Goal: Task Accomplishment & Management: Complete application form

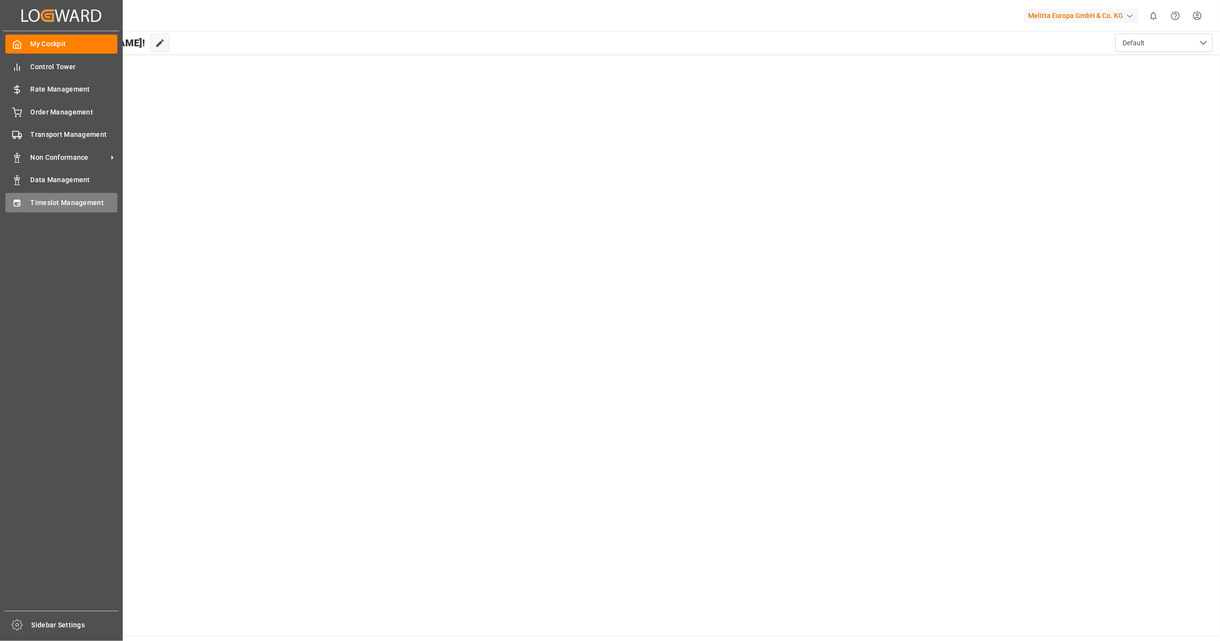
click at [62, 203] on span "Timeslot Management" at bounding box center [74, 203] width 87 height 10
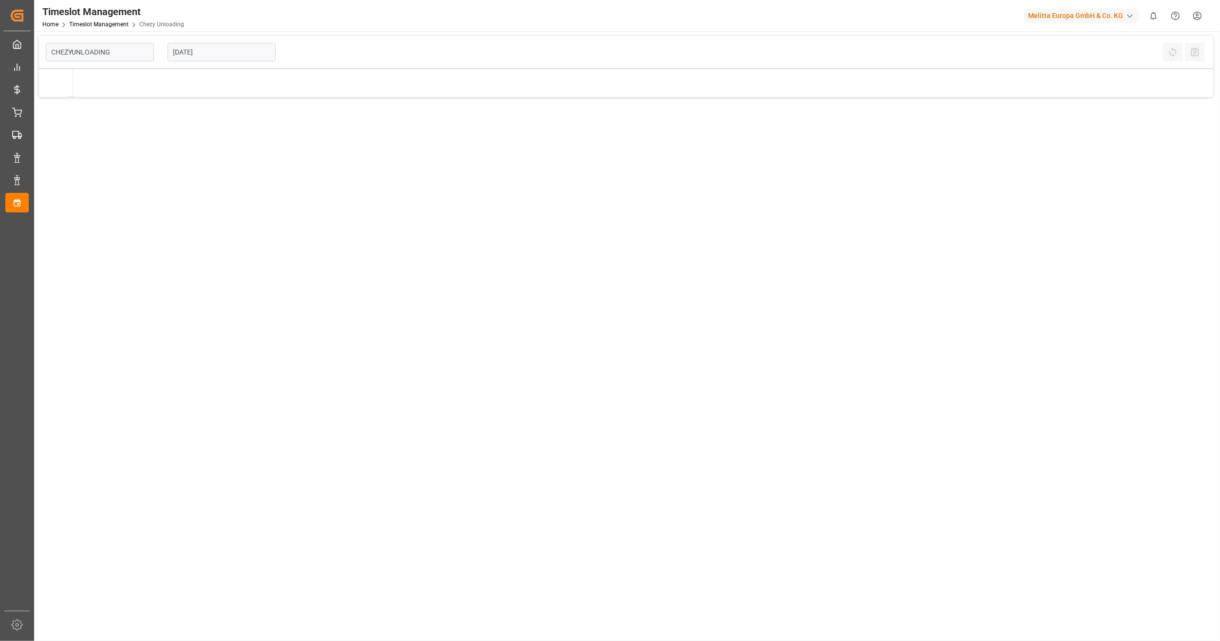
type input "Chezy Unloading"
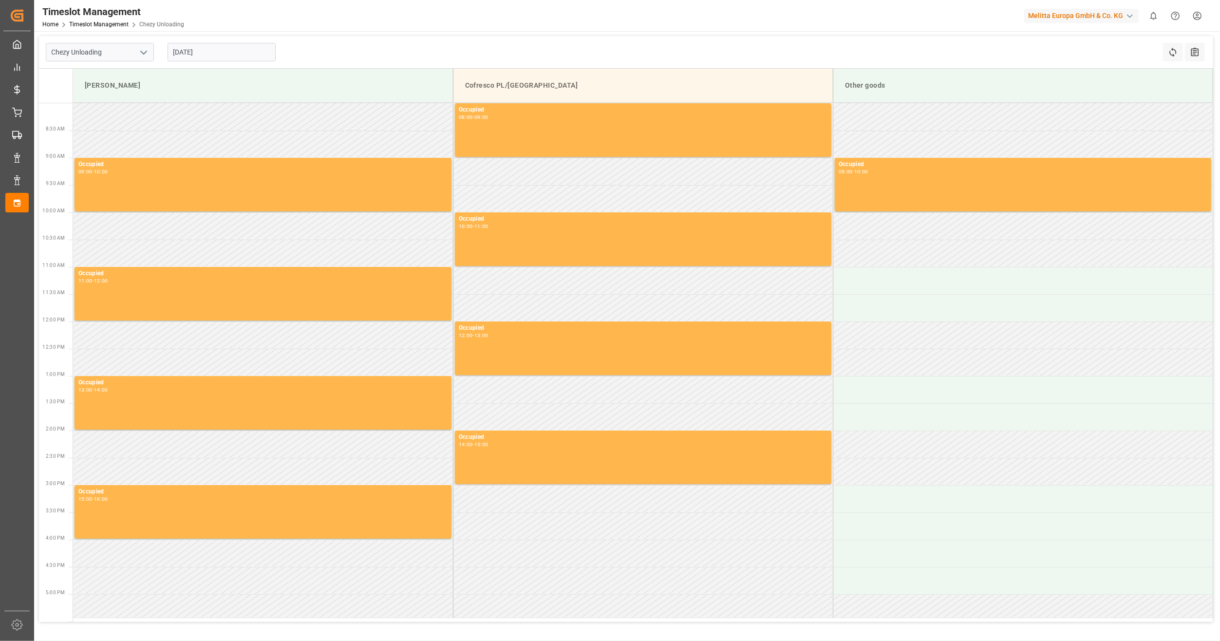
drag, startPoint x: 228, startPoint y: 41, endPoint x: 227, endPoint y: 46, distance: 5.4
click at [227, 45] on div "[DATE]" at bounding box center [222, 52] width 122 height 32
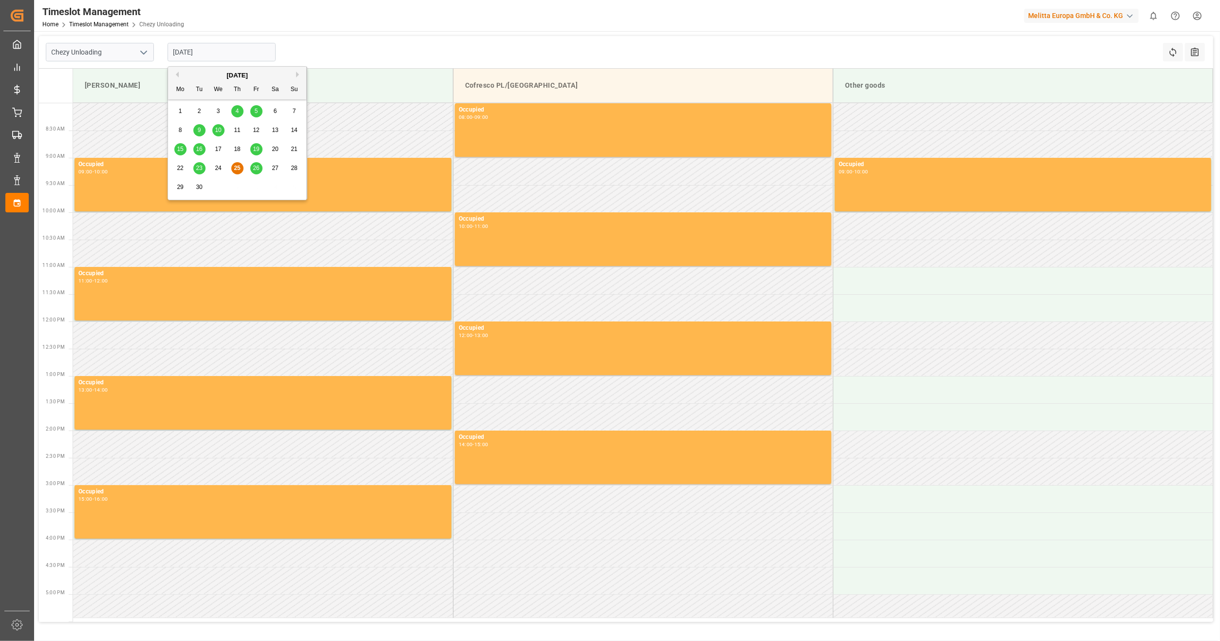
click at [227, 50] on input "[DATE]" at bounding box center [221, 52] width 108 height 19
click at [196, 188] on span "30" at bounding box center [199, 187] width 6 height 7
type input "30-09-2025"
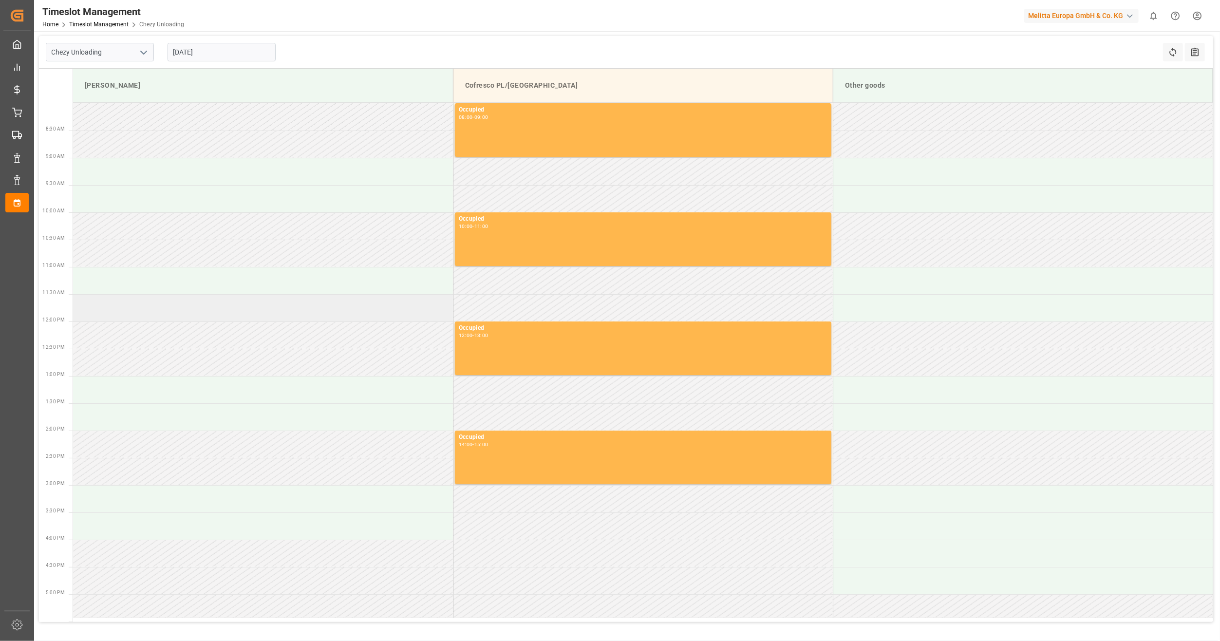
click at [186, 308] on td at bounding box center [263, 307] width 380 height 27
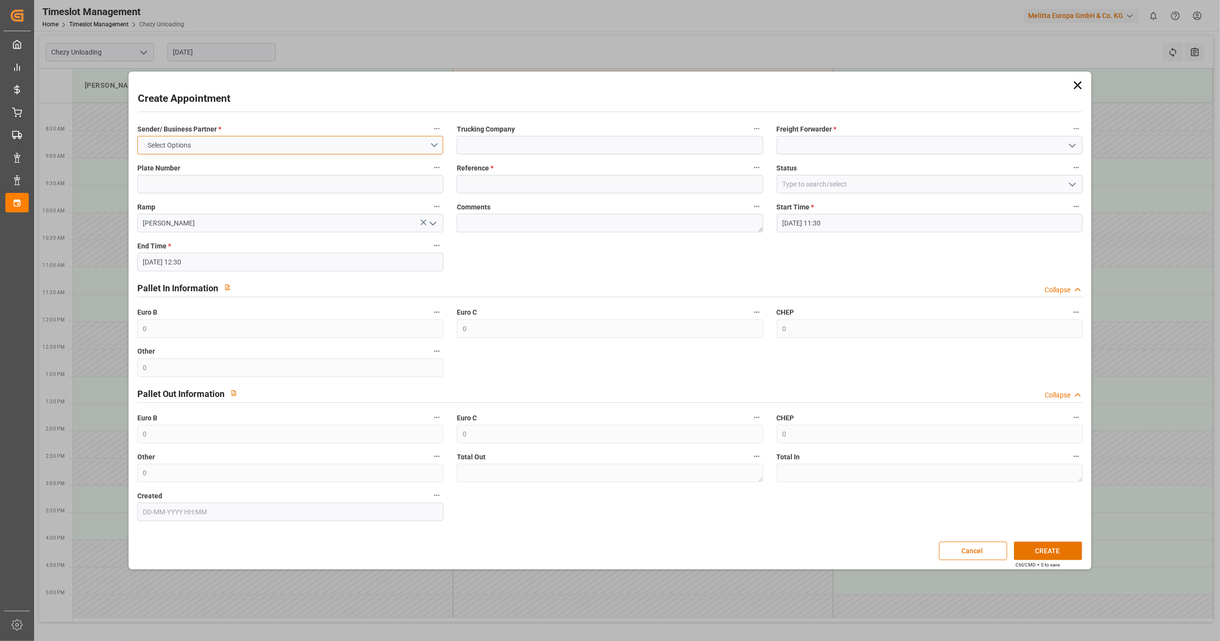
click at [345, 148] on button "Select Options" at bounding box center [290, 145] width 306 height 19
click at [332, 156] on div "MELITTA MINDEN" at bounding box center [290, 147] width 305 height 20
click at [483, 152] on div "Sender/ Business Partner * MELITTA MINDEN Trucking Company Freight Forwarder * …" at bounding box center [609, 322] width 959 height 406
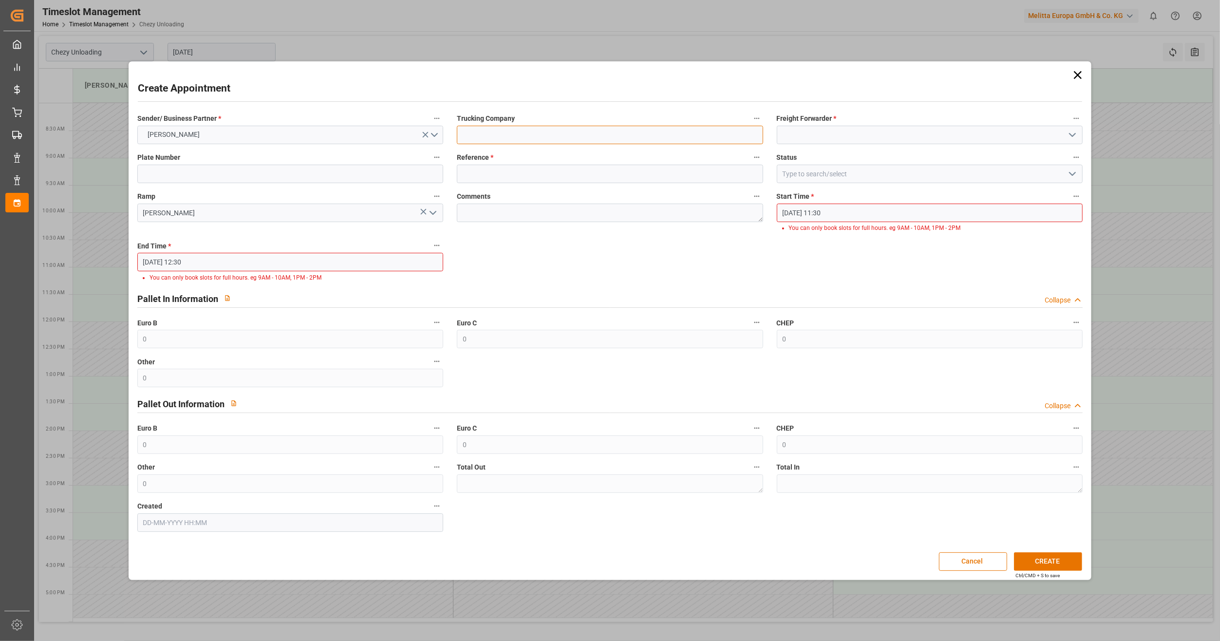
type input "lkw walter"
click at [848, 139] on input at bounding box center [930, 135] width 306 height 19
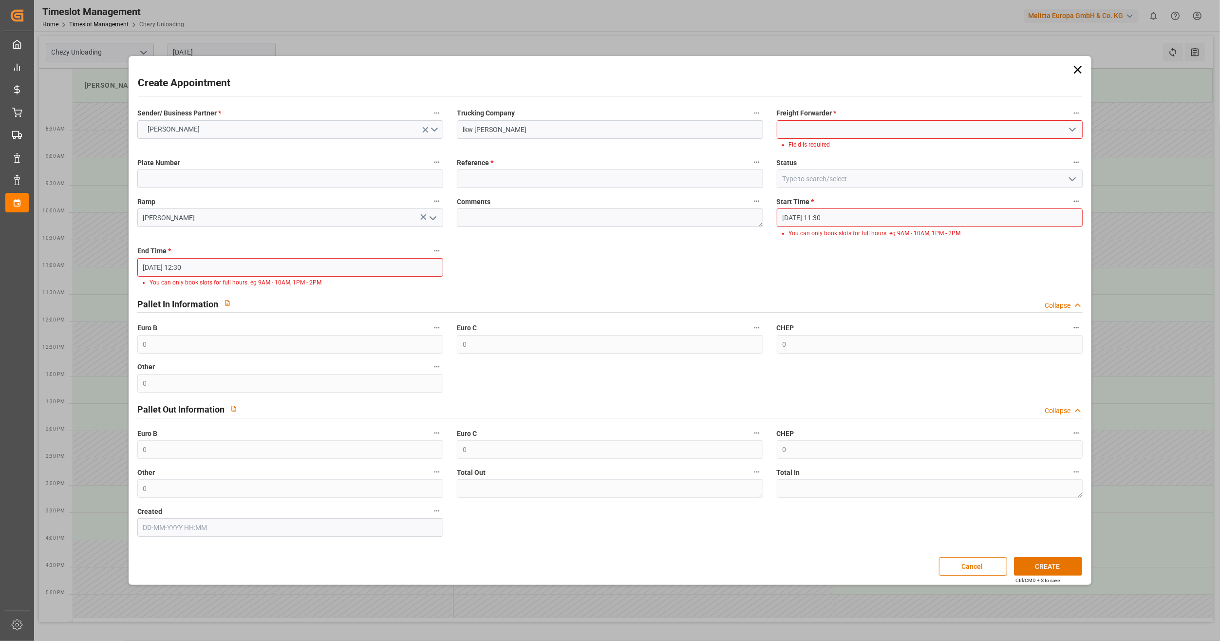
click at [830, 125] on div "Freight Forwarder * Field is required" at bounding box center [929, 128] width 319 height 50
click at [860, 152] on div "LKW Walter" at bounding box center [929, 151] width 305 height 22
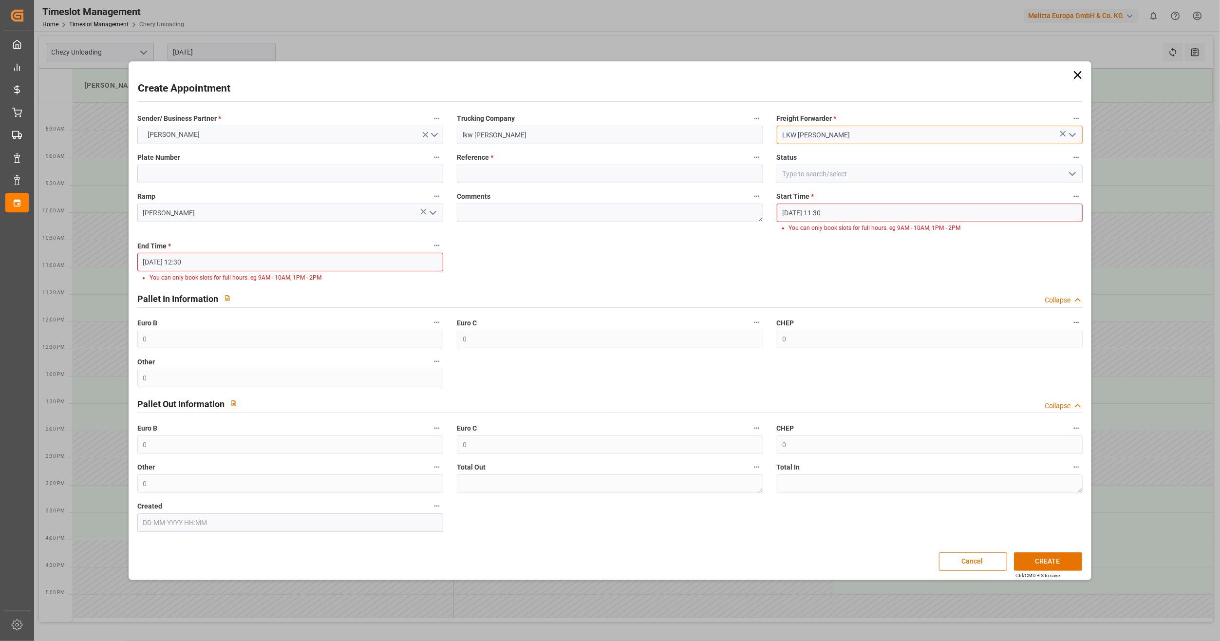
type input "LKW Walter"
drag, startPoint x: 832, startPoint y: 184, endPoint x: 829, endPoint y: 192, distance: 9.2
click at [831, 185] on div "Status" at bounding box center [929, 167] width 319 height 39
click at [851, 208] on input "30-09-2025 11:30" at bounding box center [930, 213] width 306 height 19
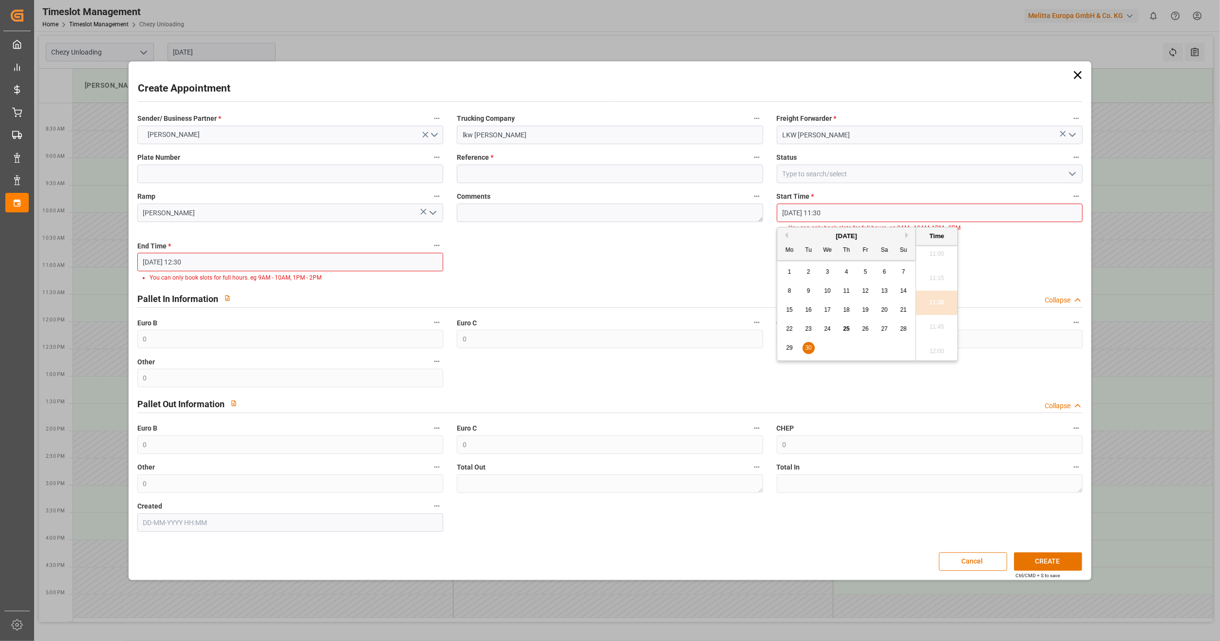
click at [830, 361] on div "Previous Month Next Month September 2025 Mo Tu We Th Fr Sa Su 1 2 3 4 5 6 7 8 9…" at bounding box center [867, 295] width 181 height 137
drag, startPoint x: 1054, startPoint y: 264, endPoint x: 1047, endPoint y: 264, distance: 6.8
click at [1047, 264] on div "Sender/ Business Partner * MELITTA MINDEN Trucking Company lkw walter Freight F…" at bounding box center [609, 322] width 959 height 426
click at [900, 210] on input "30-09-2025 11:30" at bounding box center [930, 213] width 306 height 19
click at [933, 257] on ul "00:00 00:15 00:30 00:45 01:00 01:15 01:30 01:45 02:00 02:15 02:30 02:45 03:00 0…" at bounding box center [936, 302] width 41 height 115
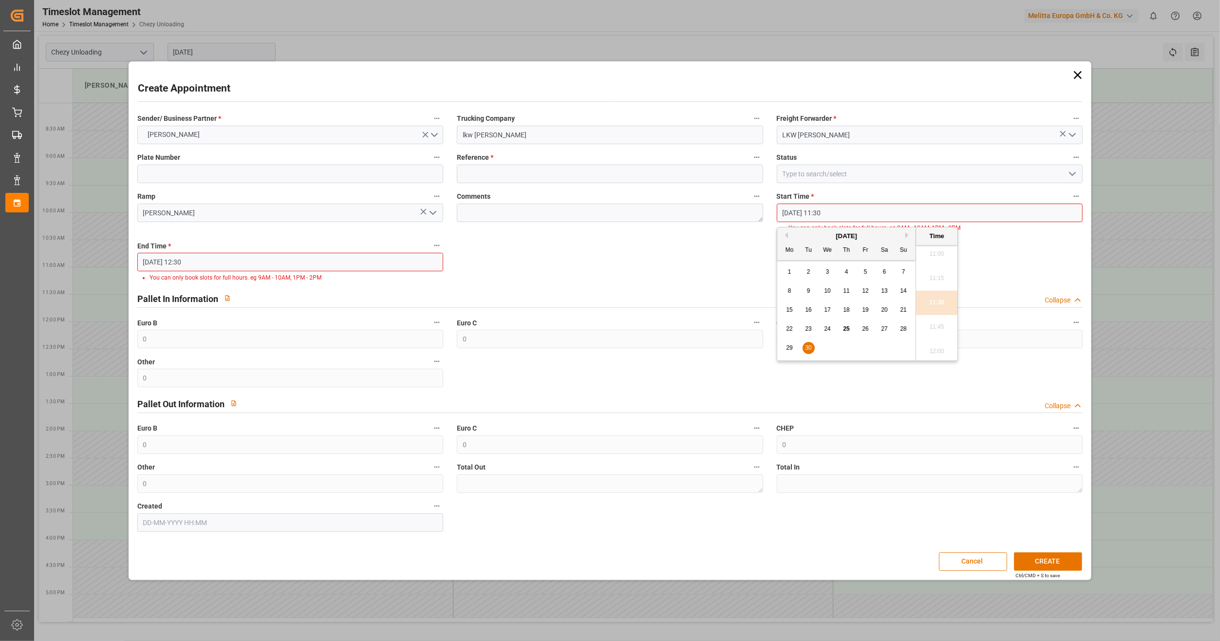
scroll to position [1150, 0]
drag, startPoint x: 941, startPoint y: 326, endPoint x: 967, endPoint y: 409, distance: 87.3
click at [941, 326] on ul "00:00 00:15 00:30 00:45 01:00 01:15 01:30 01:45 02:00 02:15 02:30 02:45 03:00 0…" at bounding box center [936, 302] width 41 height 115
click at [978, 563] on button "Cancel" at bounding box center [973, 561] width 68 height 19
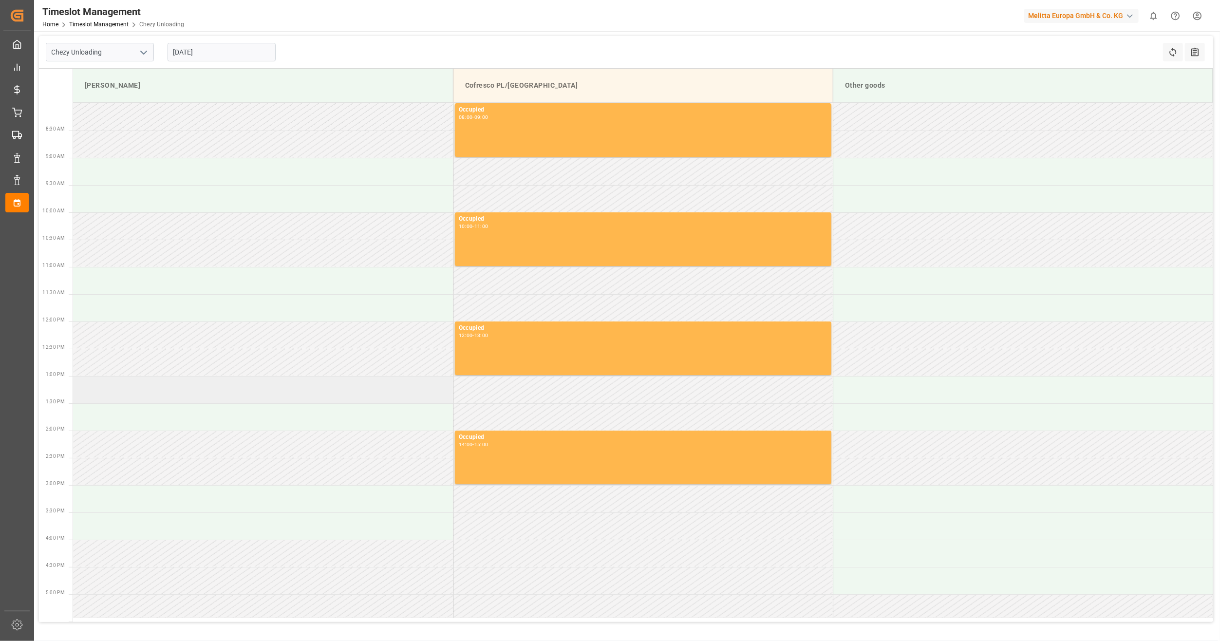
click at [164, 388] on td at bounding box center [263, 389] width 380 height 27
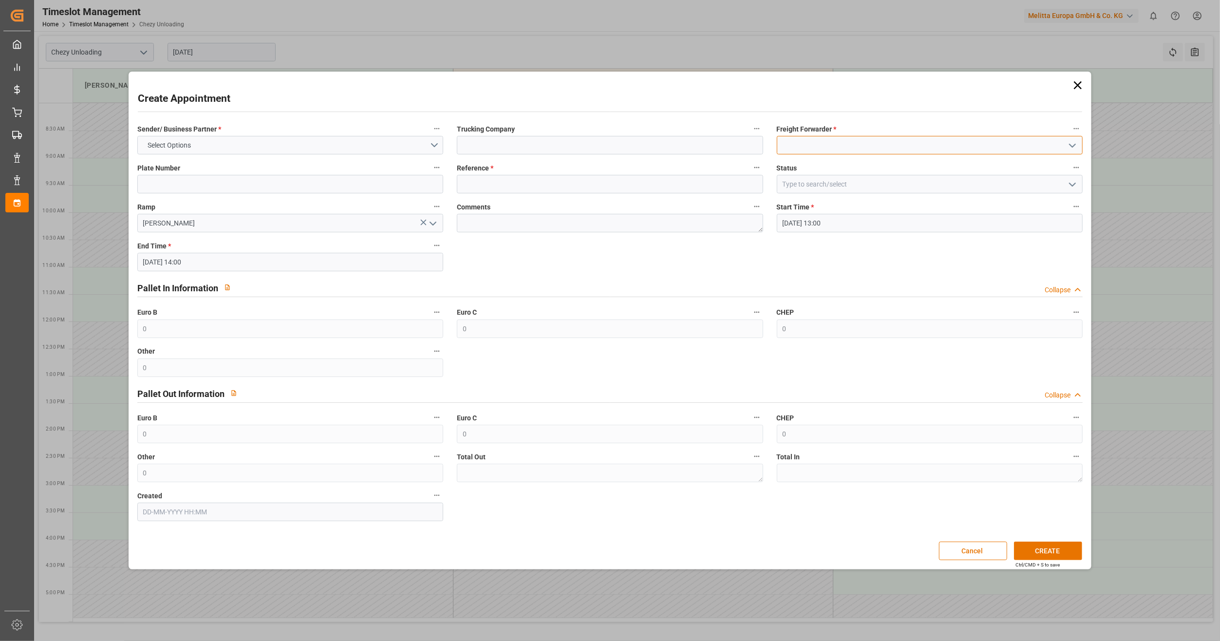
click at [838, 145] on input at bounding box center [930, 145] width 306 height 19
click at [897, 176] on div "LKW Walter" at bounding box center [929, 167] width 305 height 22
type input "LKW Walter"
click at [567, 139] on input at bounding box center [610, 145] width 306 height 19
type input "lkw walter"
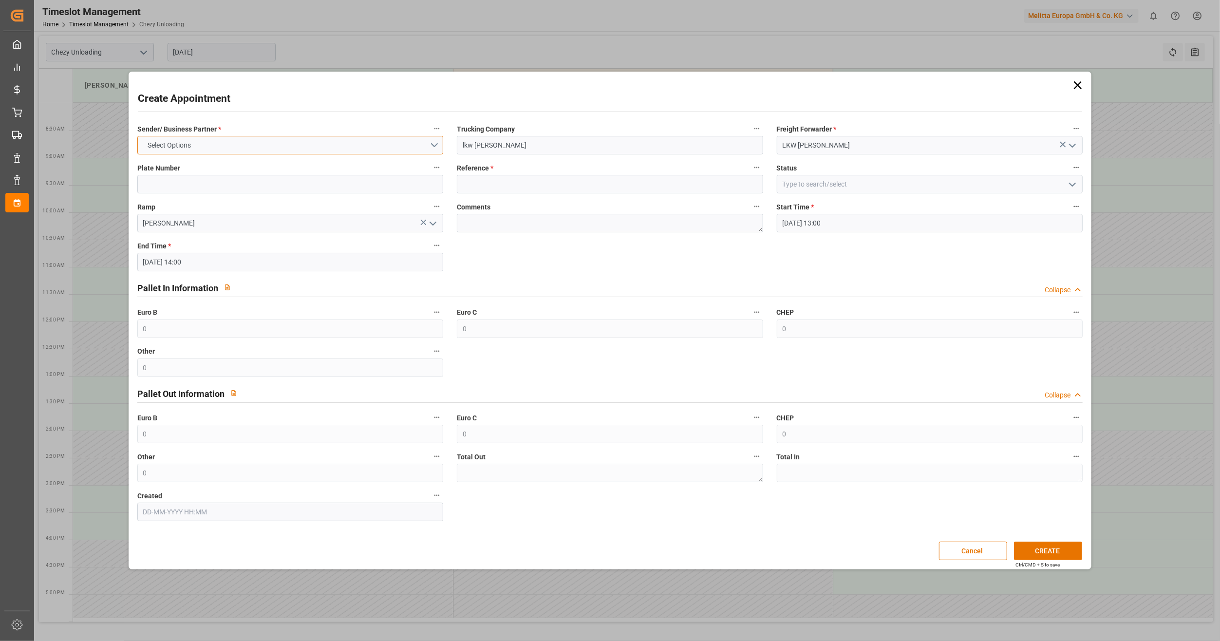
click at [286, 141] on button "Select Options" at bounding box center [290, 145] width 306 height 19
click at [285, 137] on div "MELITTA MINDEN" at bounding box center [290, 147] width 305 height 20
click at [510, 177] on input at bounding box center [610, 184] width 306 height 19
paste input "400053306"
type input "400053306"
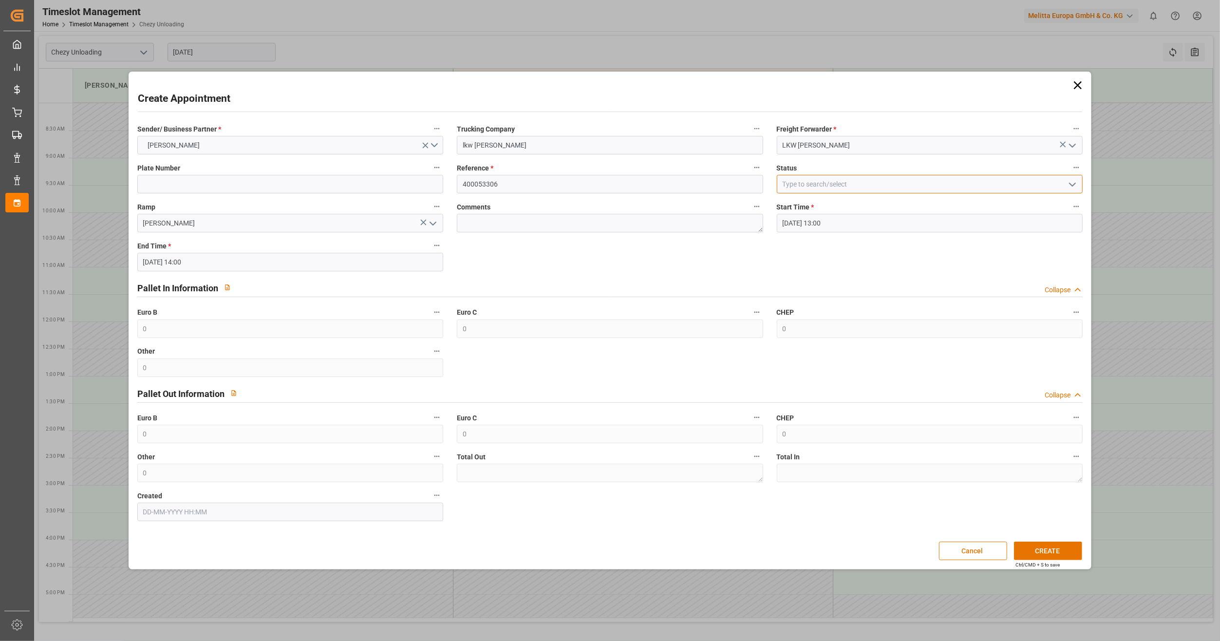
click at [852, 175] on input at bounding box center [930, 184] width 306 height 19
click at [870, 194] on div "Status" at bounding box center [929, 177] width 319 height 39
click at [1072, 180] on icon "open menu" at bounding box center [1072, 185] width 12 height 12
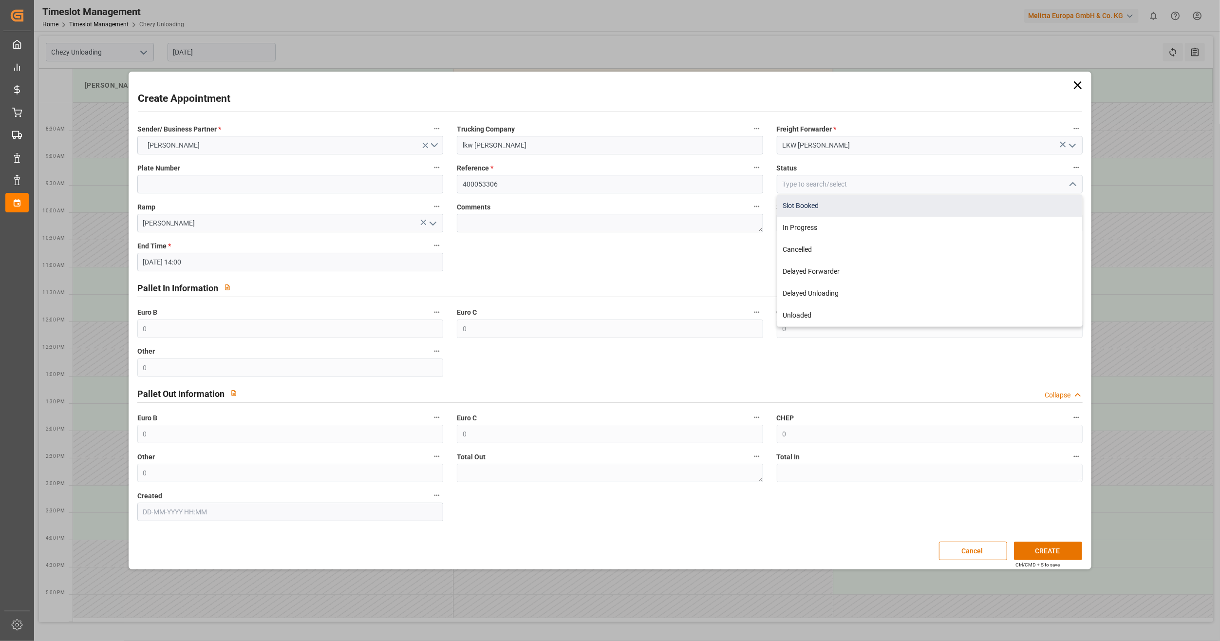
click at [875, 214] on div "Slot Booked" at bounding box center [929, 206] width 305 height 22
type input "Slot Booked"
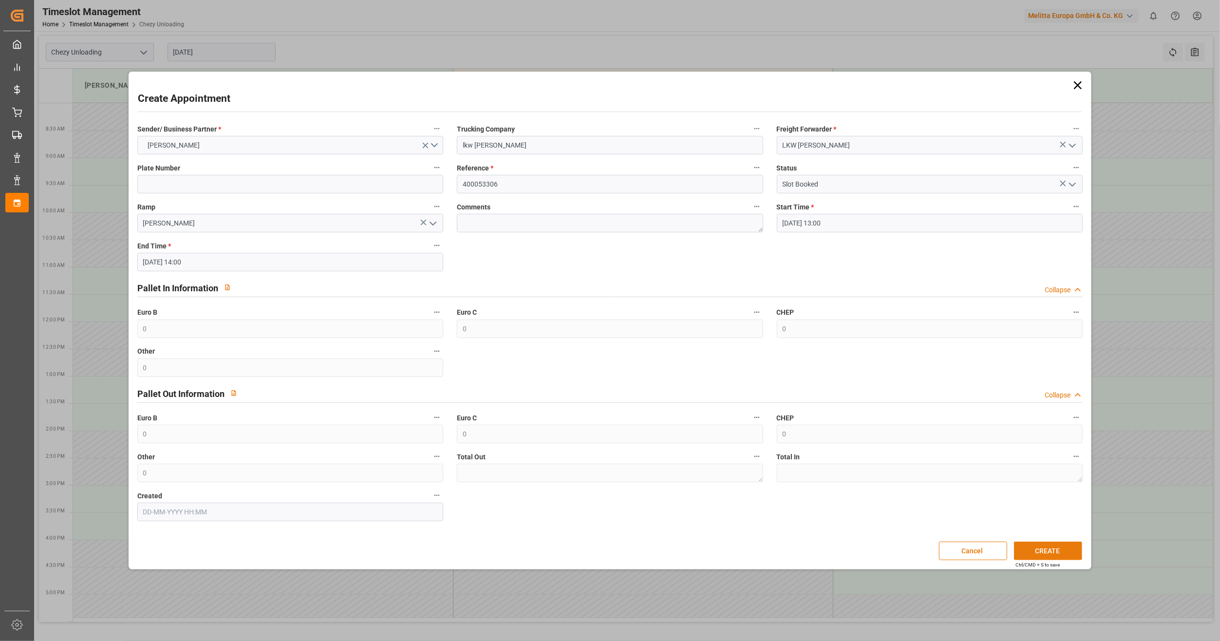
click at [1050, 546] on button "CREATE" at bounding box center [1048, 550] width 68 height 19
